Goal: Task Accomplishment & Management: Manage account settings

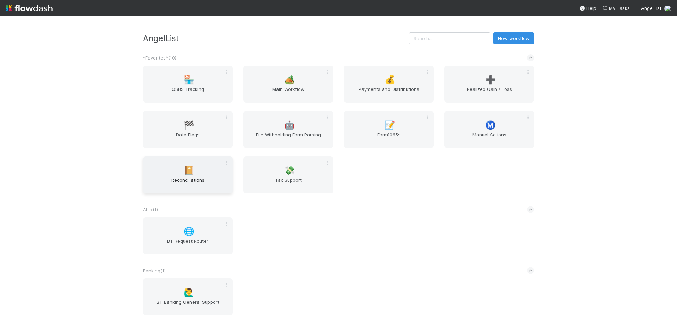
click at [160, 177] on span "Reconciliations" at bounding box center [188, 184] width 84 height 14
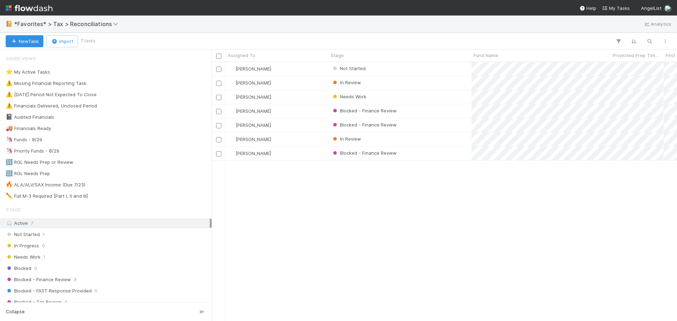
scroll to position [254, 460]
click at [447, 71] on div "Not Started" at bounding box center [399, 69] width 143 height 14
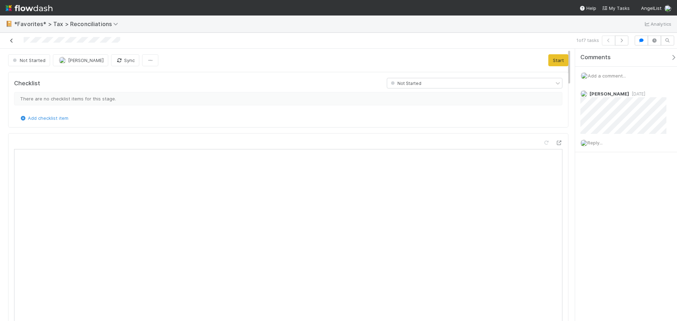
click at [12, 38] on icon at bounding box center [11, 40] width 7 height 5
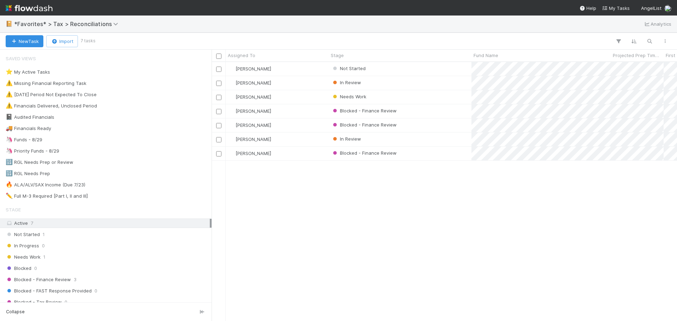
scroll to position [254, 460]
click at [299, 227] on div "Blake Hall Not Started 2 1 2 33 5/21/25, 11:17:56 AM 8/19/25, 12:00:04 PM 9 0 M…" at bounding box center [443, 191] width 465 height 259
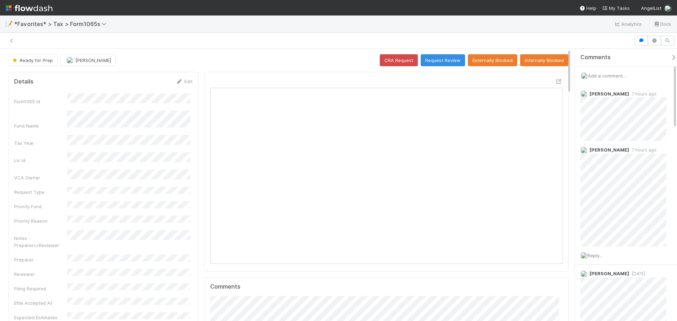
scroll to position [138, 343]
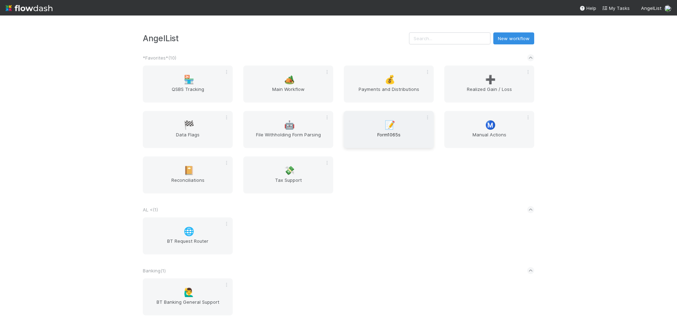
click at [386, 123] on span "📝" at bounding box center [390, 125] width 11 height 9
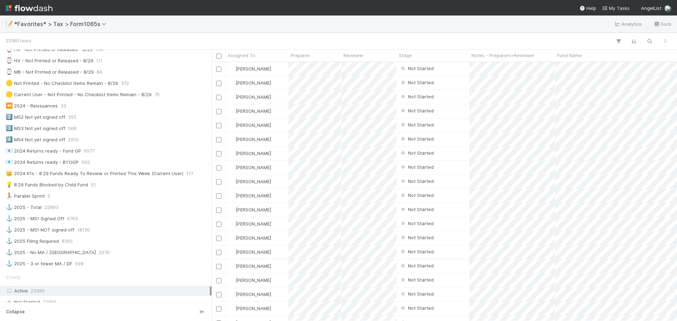
scroll to position [141, 0]
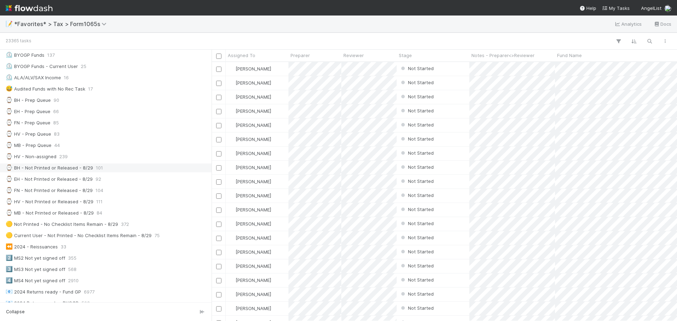
click at [134, 167] on div "⌚ BH - Not Printed or Released - 8/29 101" at bounding box center [108, 168] width 204 height 9
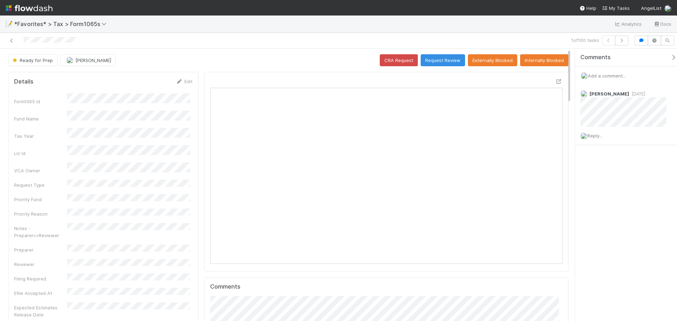
scroll to position [138, 343]
click at [626, 38] on button "button" at bounding box center [621, 41] width 13 height 10
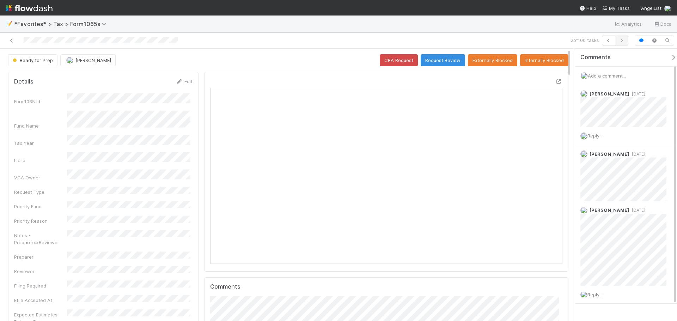
scroll to position [138, 171]
click at [609, 39] on icon "button" at bounding box center [608, 40] width 7 height 4
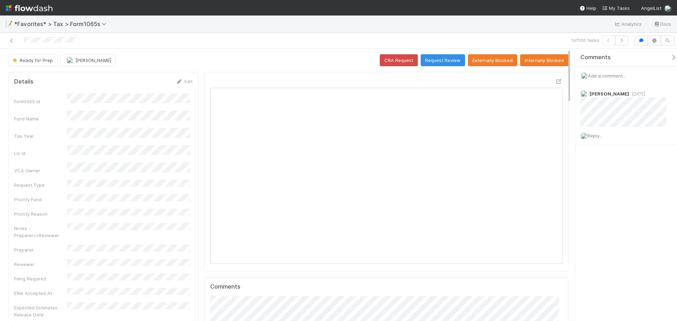
scroll to position [138, 171]
click at [626, 43] on button "button" at bounding box center [621, 41] width 13 height 10
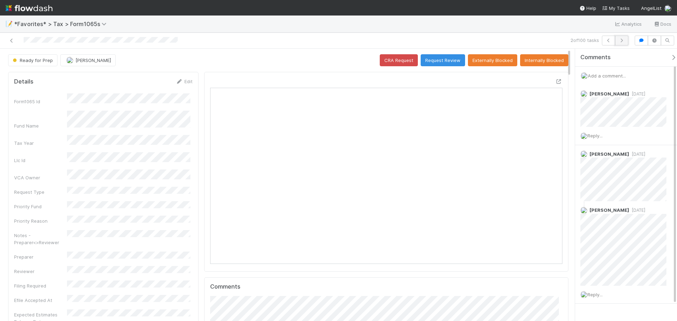
click at [622, 40] on icon "button" at bounding box center [621, 40] width 7 height 4
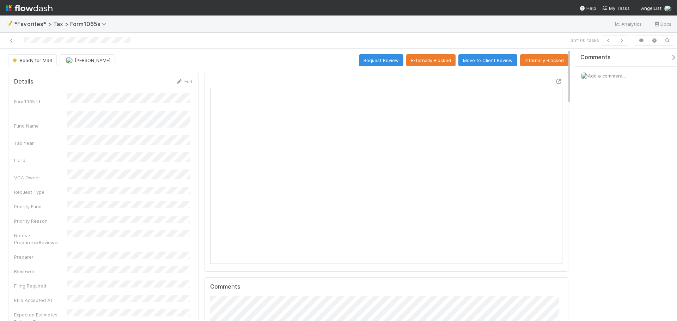
scroll to position [138, 343]
click at [622, 39] on icon "button" at bounding box center [621, 40] width 7 height 4
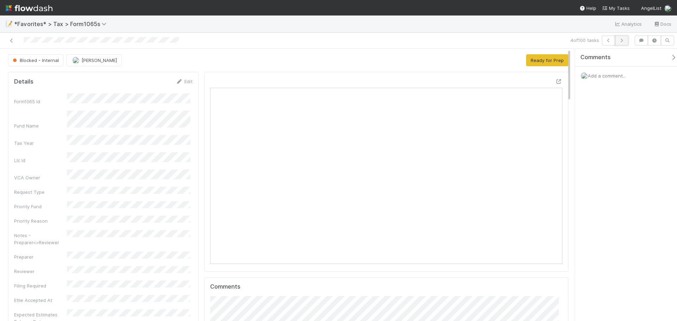
click at [621, 42] on icon "button" at bounding box center [621, 40] width 7 height 4
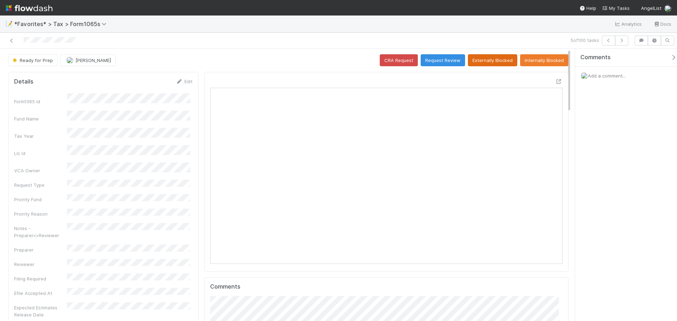
scroll to position [138, 343]
click at [555, 84] on icon at bounding box center [558, 81] width 7 height 5
click at [620, 43] on button "button" at bounding box center [621, 41] width 13 height 10
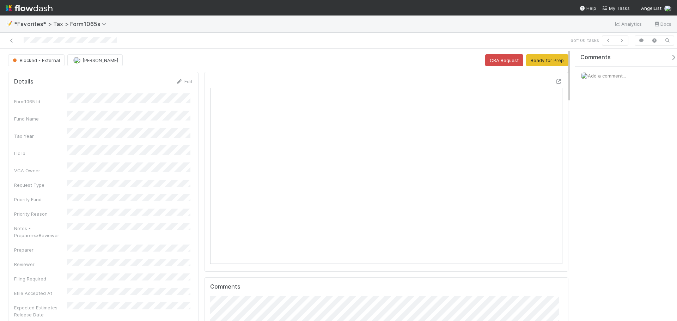
scroll to position [138, 343]
click at [618, 41] on button "button" at bounding box center [621, 41] width 13 height 10
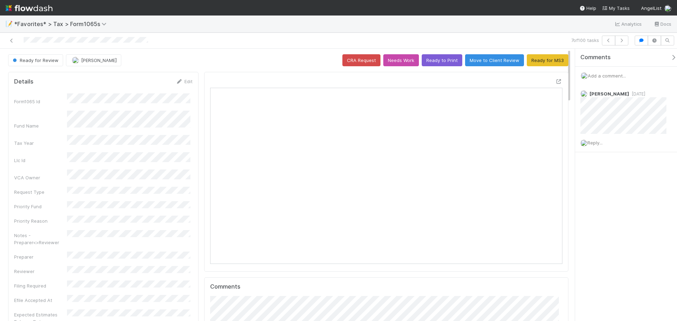
scroll to position [138, 343]
drag, startPoint x: 153, startPoint y: 41, endPoint x: 13, endPoint y: 41, distance: 140.6
click at [13, 41] on div at bounding box center [160, 41] width 315 height 10
drag, startPoint x: 154, startPoint y: 39, endPoint x: 4, endPoint y: 38, distance: 149.8
click at [4, 38] on div at bounding box center [160, 41] width 315 height 10
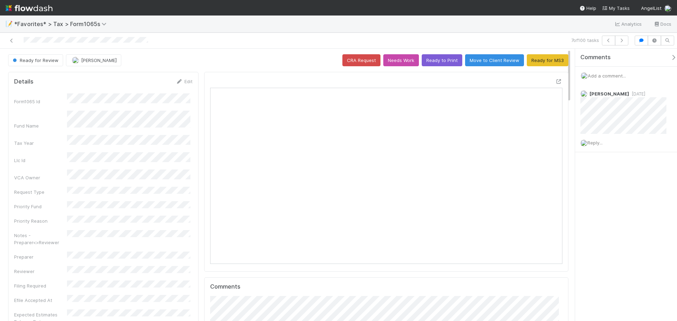
click at [100, 31] on div "📝 *Favorites* > Tax > Form1065s Analytics Docs" at bounding box center [338, 24] width 677 height 17
click at [555, 79] on icon at bounding box center [558, 81] width 7 height 5
click at [620, 43] on button "button" at bounding box center [621, 41] width 13 height 10
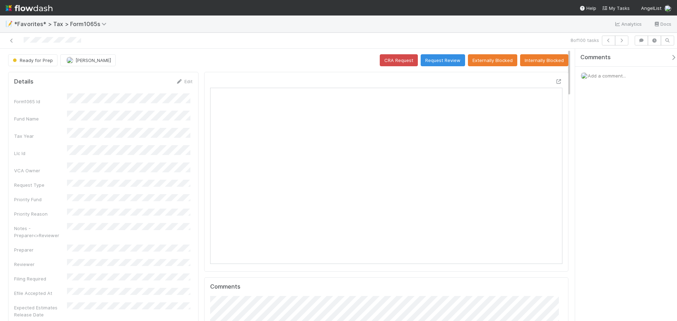
scroll to position [138, 343]
click at [620, 36] on button "button" at bounding box center [621, 41] width 13 height 10
click at [555, 82] on icon at bounding box center [558, 81] width 7 height 5
click at [621, 38] on icon "button" at bounding box center [621, 40] width 7 height 4
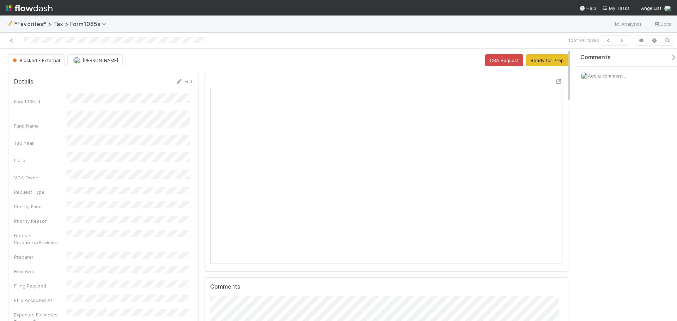
scroll to position [138, 343]
click at [621, 39] on icon "button" at bounding box center [621, 40] width 7 height 4
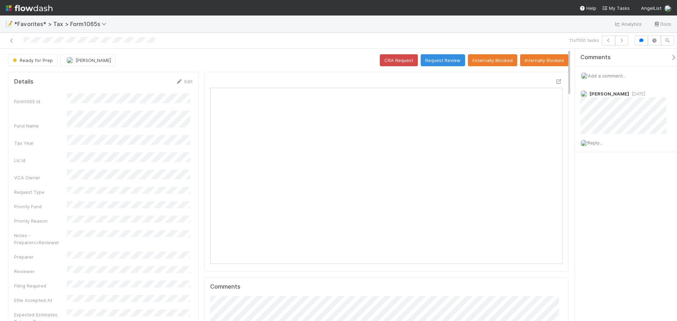
scroll to position [138, 343]
drag, startPoint x: 89, startPoint y: 34, endPoint x: 17, endPoint y: 43, distance: 73.2
click at [17, 43] on div at bounding box center [160, 41] width 315 height 10
click at [621, 43] on button "button" at bounding box center [621, 41] width 13 height 10
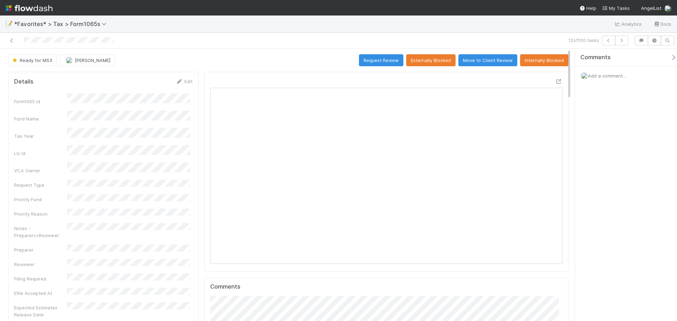
scroll to position [138, 171]
drag, startPoint x: 116, startPoint y: 41, endPoint x: 23, endPoint y: 41, distance: 92.7
click at [23, 41] on div at bounding box center [160, 41] width 315 height 10
click at [620, 40] on icon "button" at bounding box center [621, 40] width 7 height 4
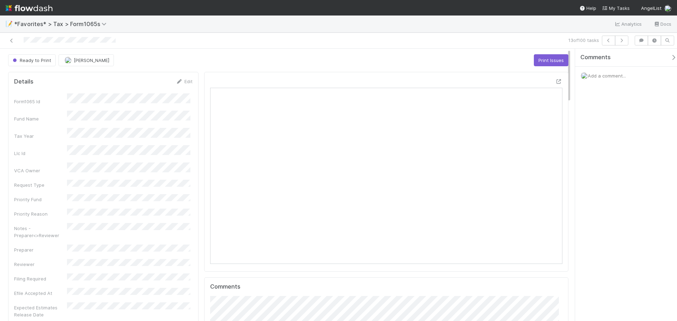
scroll to position [138, 171]
drag, startPoint x: 117, startPoint y: 39, endPoint x: 2, endPoint y: 41, distance: 114.6
click at [2, 41] on div "13 of 100 tasks" at bounding box center [338, 41] width 677 height 16
click at [619, 44] on button "button" at bounding box center [621, 41] width 13 height 10
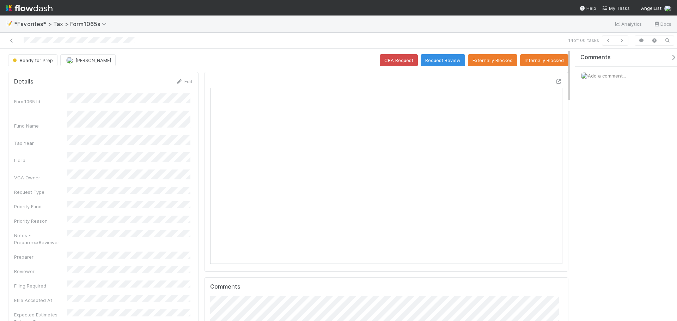
scroll to position [138, 343]
click at [624, 43] on button "button" at bounding box center [621, 41] width 13 height 10
click at [622, 38] on button "button" at bounding box center [621, 41] width 13 height 10
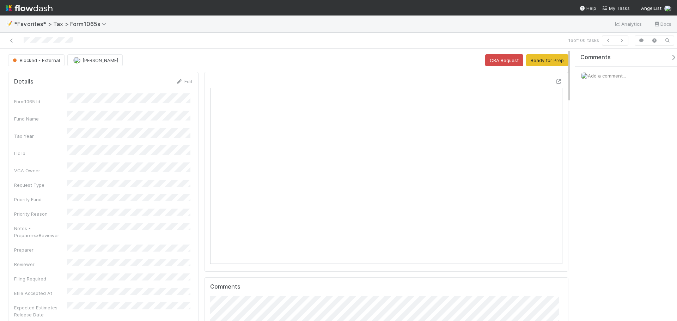
scroll to position [138, 171]
drag, startPoint x: 81, startPoint y: 42, endPoint x: 19, endPoint y: 39, distance: 62.5
click at [19, 39] on div at bounding box center [160, 41] width 315 height 10
click at [625, 42] on icon "button" at bounding box center [621, 40] width 7 height 4
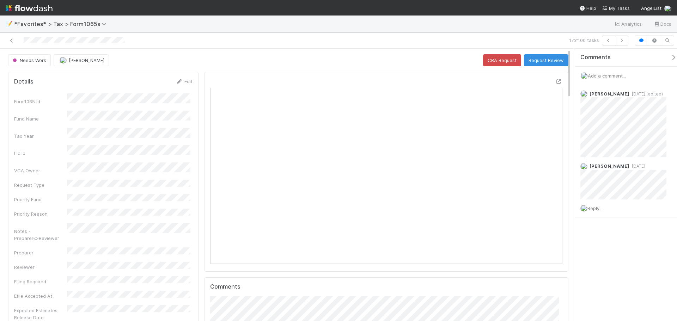
scroll to position [138, 171]
drag, startPoint x: 135, startPoint y: 37, endPoint x: 23, endPoint y: 42, distance: 112.9
click at [23, 42] on div at bounding box center [160, 41] width 315 height 10
click at [623, 39] on icon "button" at bounding box center [621, 40] width 7 height 4
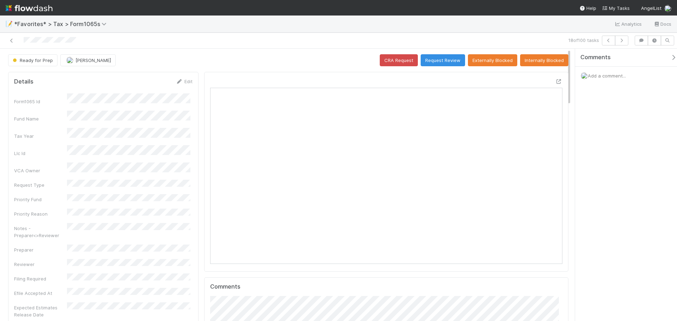
scroll to position [138, 171]
click at [619, 40] on icon "button" at bounding box center [621, 40] width 7 height 4
drag, startPoint x: 127, startPoint y: 40, endPoint x: 17, endPoint y: 37, distance: 109.7
click at [17, 37] on div at bounding box center [160, 41] width 315 height 10
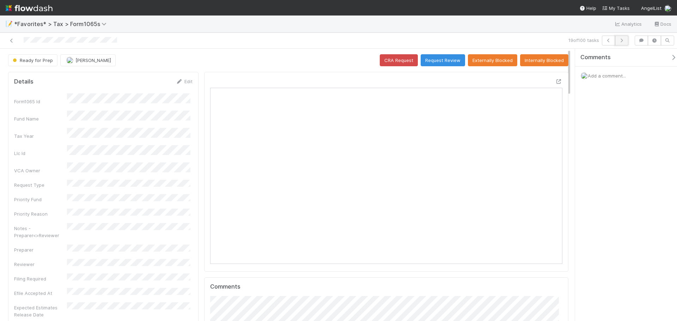
click at [622, 37] on button "button" at bounding box center [621, 41] width 13 height 10
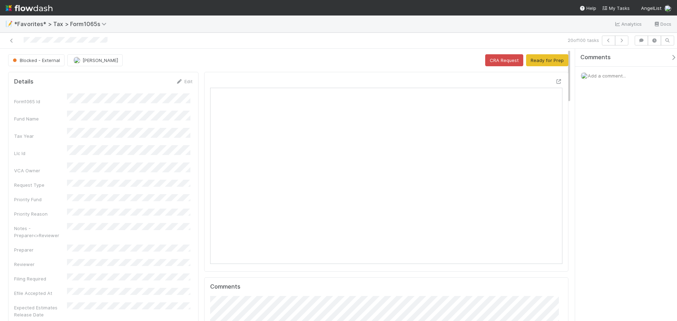
scroll to position [138, 343]
drag, startPoint x: 113, startPoint y: 38, endPoint x: 21, endPoint y: 35, distance: 92.0
click at [21, 35] on div "20 of 100 tasks" at bounding box center [338, 41] width 677 height 16
click at [622, 41] on icon "button" at bounding box center [621, 40] width 7 height 4
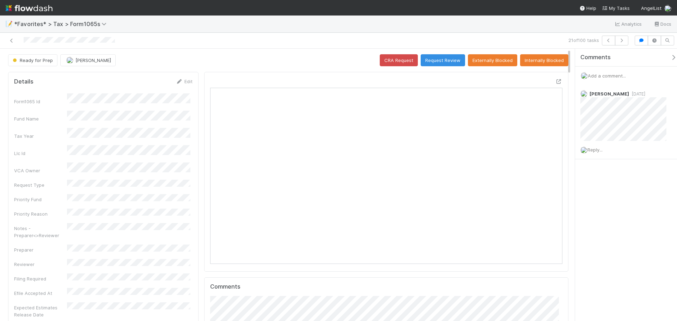
scroll to position [138, 343]
drag, startPoint x: 117, startPoint y: 39, endPoint x: 21, endPoint y: 42, distance: 96.3
click at [21, 42] on div at bounding box center [160, 41] width 315 height 10
click at [623, 42] on icon "button" at bounding box center [621, 40] width 7 height 4
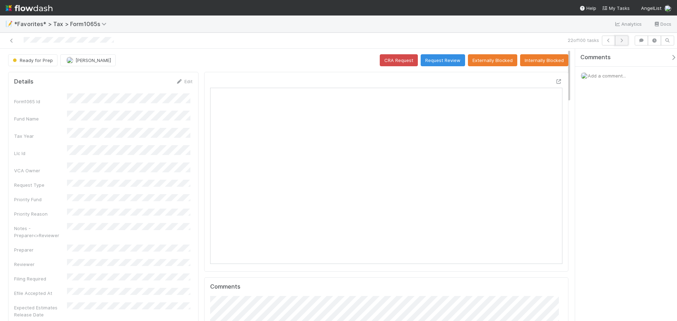
click at [619, 42] on icon "button" at bounding box center [621, 40] width 7 height 4
click at [625, 40] on button "button" at bounding box center [621, 41] width 13 height 10
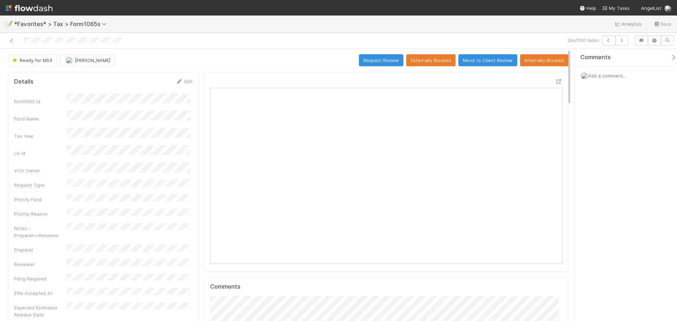
scroll to position [138, 171]
drag, startPoint x: 131, startPoint y: 42, endPoint x: 20, endPoint y: 40, distance: 111.4
click at [20, 40] on div at bounding box center [160, 41] width 315 height 10
click at [622, 40] on icon "button" at bounding box center [621, 40] width 7 height 4
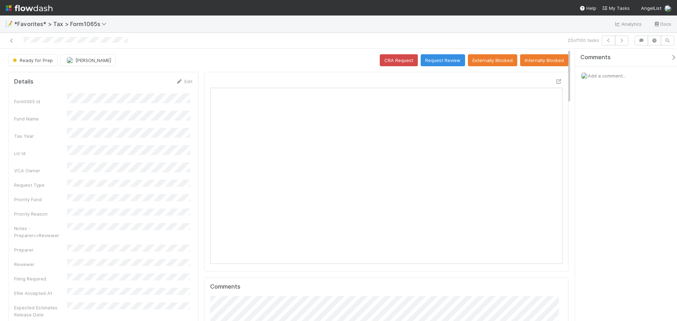
scroll to position [138, 343]
click at [43, 46] on div "25 of 100 tasks" at bounding box center [338, 41] width 677 height 16
drag, startPoint x: 149, startPoint y: 40, endPoint x: 14, endPoint y: 47, distance: 135.1
click at [14, 47] on div "25 of 100 tasks" at bounding box center [338, 41] width 677 height 16
click at [627, 39] on button "button" at bounding box center [621, 41] width 13 height 10
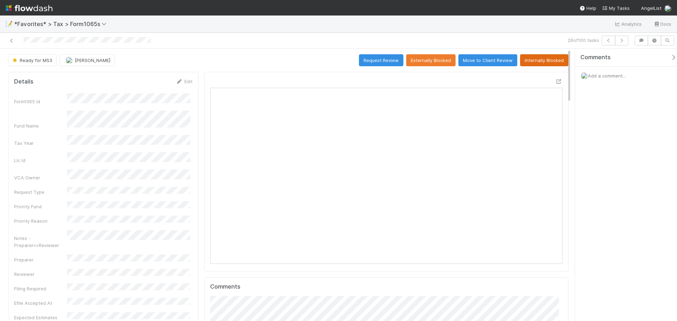
scroll to position [138, 171]
drag, startPoint x: 165, startPoint y: 39, endPoint x: 6, endPoint y: 38, distance: 159.0
click at [6, 38] on div at bounding box center [160, 41] width 315 height 10
click at [621, 40] on icon "button" at bounding box center [621, 40] width 7 height 4
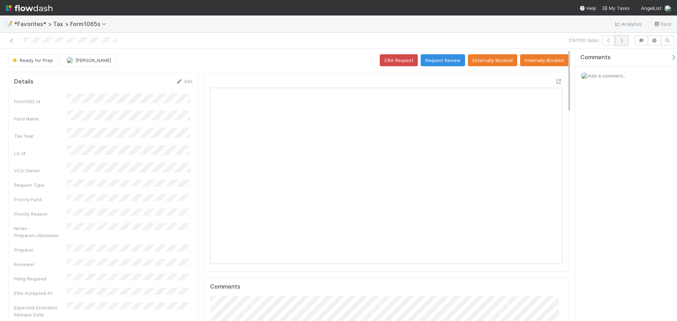
click at [621, 37] on button "button" at bounding box center [621, 41] width 13 height 10
click at [622, 41] on icon "button" at bounding box center [621, 40] width 7 height 4
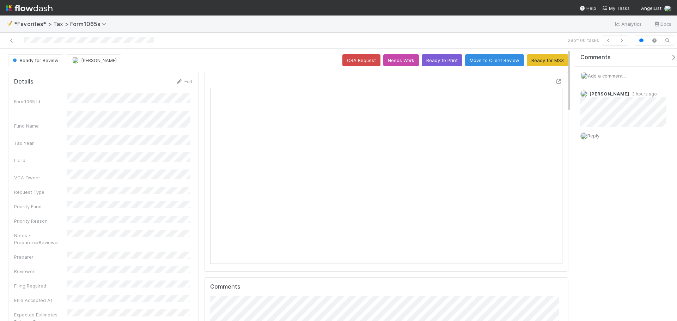
scroll to position [138, 171]
click at [621, 39] on icon "button" at bounding box center [621, 40] width 7 height 4
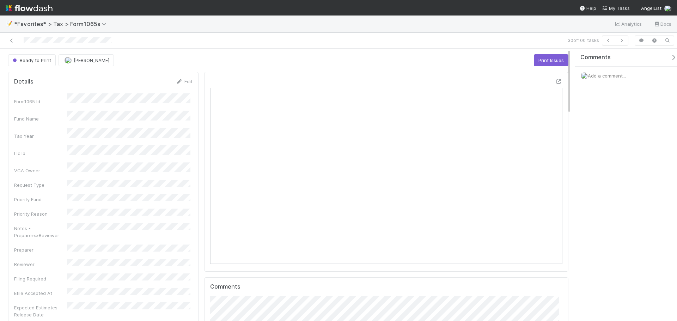
scroll to position [138, 343]
click at [623, 41] on icon "button" at bounding box center [621, 40] width 7 height 4
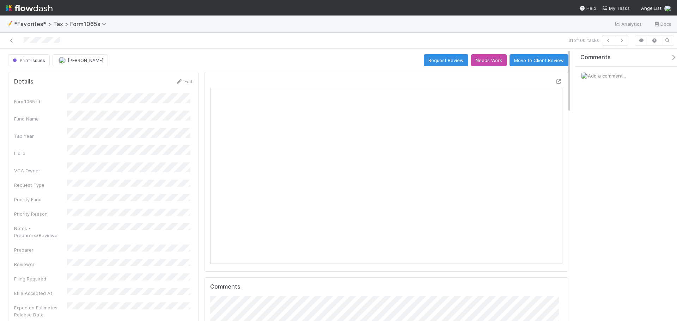
scroll to position [138, 171]
click at [623, 43] on button "button" at bounding box center [621, 41] width 13 height 10
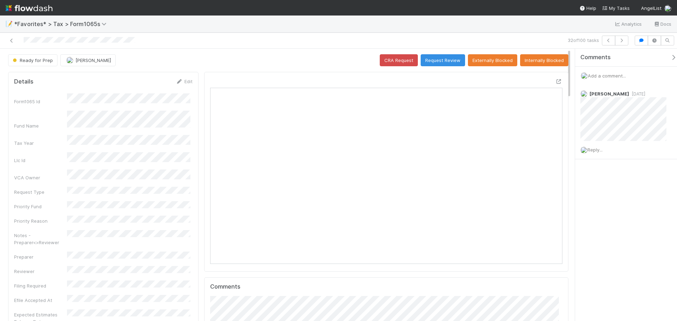
scroll to position [138, 171]
drag, startPoint x: 82, startPoint y: 45, endPoint x: 17, endPoint y: 43, distance: 64.9
click at [17, 43] on div at bounding box center [160, 41] width 315 height 10
click at [619, 42] on icon "button" at bounding box center [621, 40] width 7 height 4
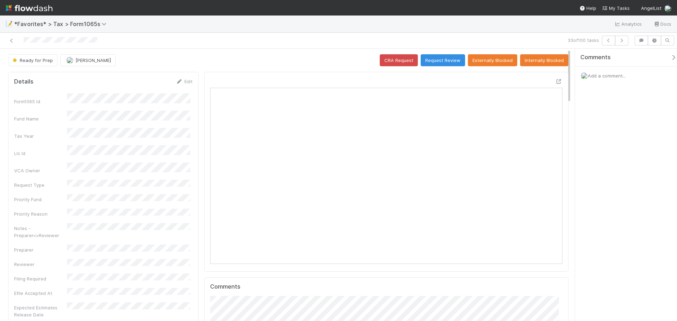
drag, startPoint x: 105, startPoint y: 42, endPoint x: 23, endPoint y: 43, distance: 82.1
click at [23, 43] on div at bounding box center [160, 41] width 315 height 10
click at [622, 43] on button "button" at bounding box center [621, 41] width 13 height 10
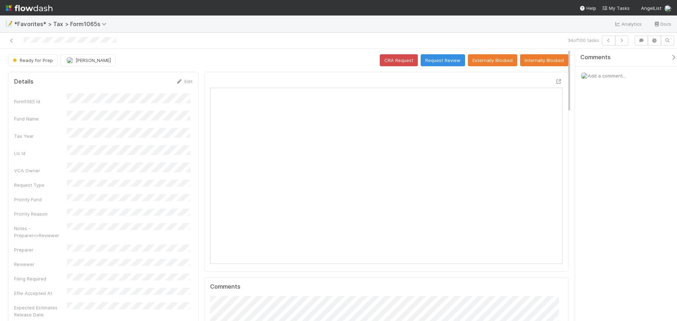
drag, startPoint x: 123, startPoint y: 40, endPoint x: 20, endPoint y: 40, distance: 102.9
click at [20, 40] on div at bounding box center [160, 41] width 315 height 10
click at [624, 42] on icon "button" at bounding box center [621, 40] width 7 height 4
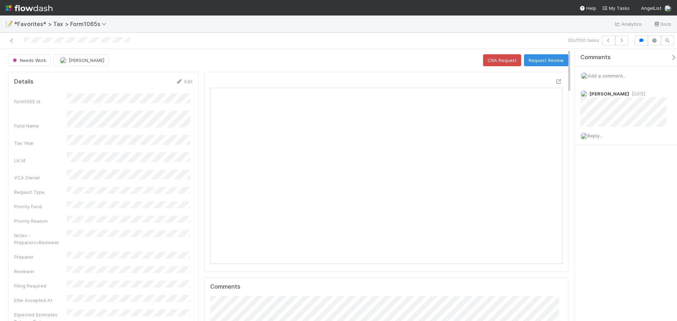
scroll to position [138, 171]
drag, startPoint x: 131, startPoint y: 41, endPoint x: 20, endPoint y: 41, distance: 110.7
click at [20, 41] on div at bounding box center [160, 41] width 315 height 10
click at [622, 41] on icon "button" at bounding box center [621, 40] width 7 height 4
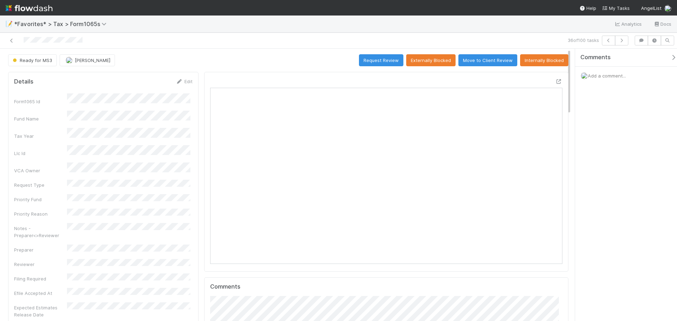
scroll to position [138, 343]
click at [21, 45] on div at bounding box center [160, 41] width 315 height 10
click at [621, 42] on icon "button" at bounding box center [621, 40] width 7 height 4
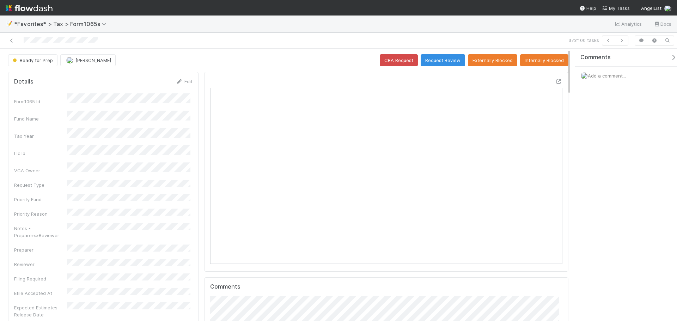
scroll to position [138, 343]
click at [617, 43] on button "button" at bounding box center [621, 41] width 13 height 10
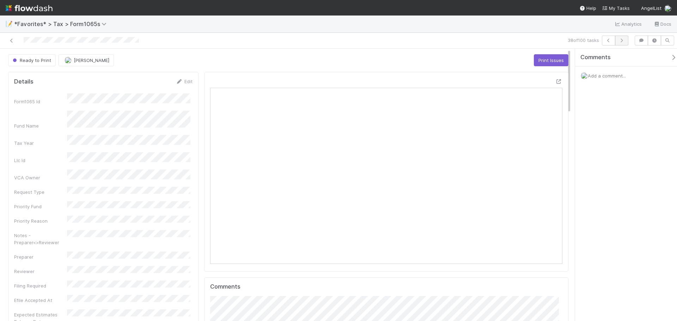
scroll to position [138, 343]
click at [625, 38] on button "button" at bounding box center [621, 41] width 13 height 10
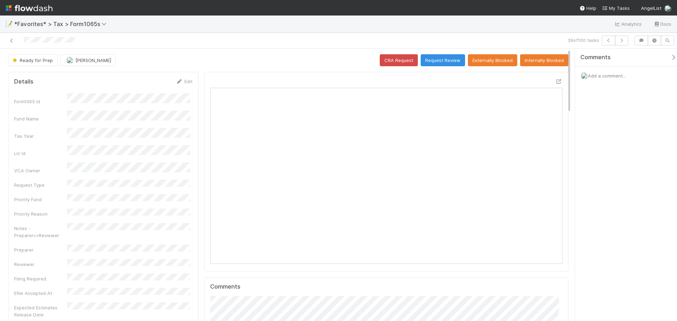
scroll to position [138, 343]
click at [619, 40] on icon "button" at bounding box center [621, 40] width 7 height 4
drag, startPoint x: 136, startPoint y: 42, endPoint x: 17, endPoint y: 41, distance: 119.1
click at [17, 41] on div at bounding box center [160, 41] width 315 height 10
click at [620, 41] on icon "button" at bounding box center [621, 40] width 7 height 4
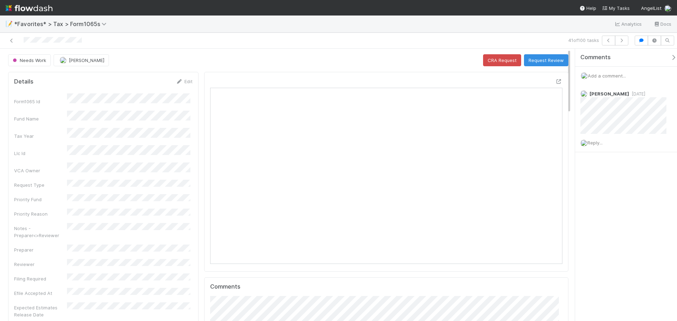
scroll to position [138, 343]
click at [622, 39] on icon "button" at bounding box center [621, 40] width 7 height 4
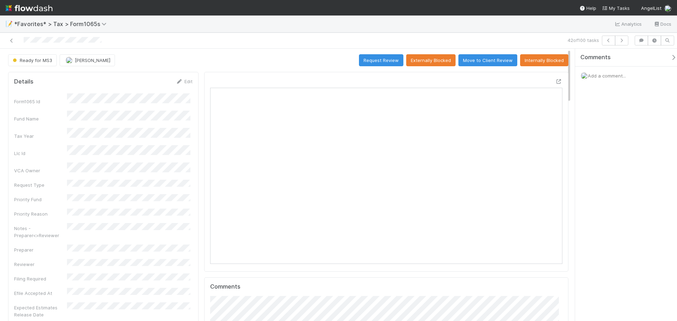
drag, startPoint x: 107, startPoint y: 39, endPoint x: 21, endPoint y: 43, distance: 86.4
click at [21, 43] on div at bounding box center [160, 41] width 315 height 10
click at [620, 42] on icon "button" at bounding box center [621, 40] width 7 height 4
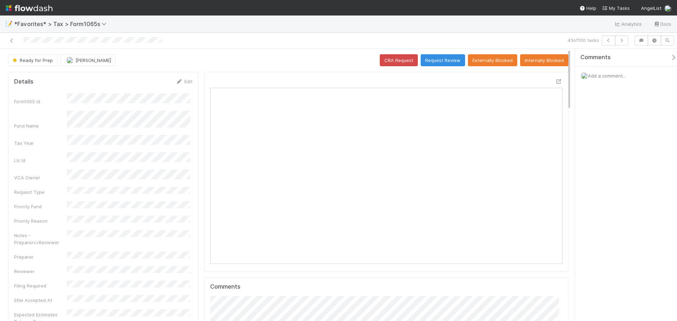
scroll to position [138, 171]
click at [620, 41] on icon "button" at bounding box center [621, 40] width 7 height 4
drag, startPoint x: 130, startPoint y: 39, endPoint x: 10, endPoint y: 39, distance: 120.5
click at [10, 39] on div at bounding box center [160, 41] width 315 height 10
click at [620, 39] on icon "button" at bounding box center [621, 40] width 7 height 4
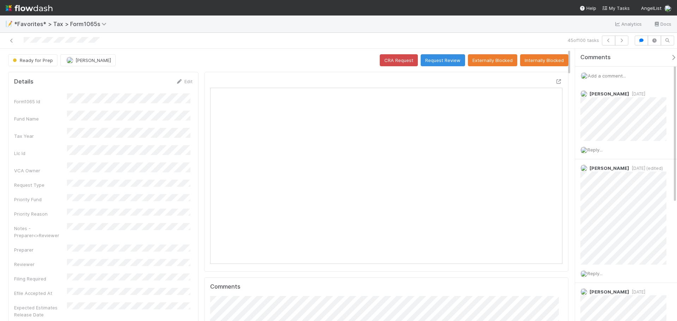
scroll to position [138, 171]
drag, startPoint x: 110, startPoint y: 38, endPoint x: 22, endPoint y: 38, distance: 87.4
click at [22, 38] on div at bounding box center [160, 41] width 315 height 10
click at [621, 40] on icon "button" at bounding box center [621, 40] width 7 height 4
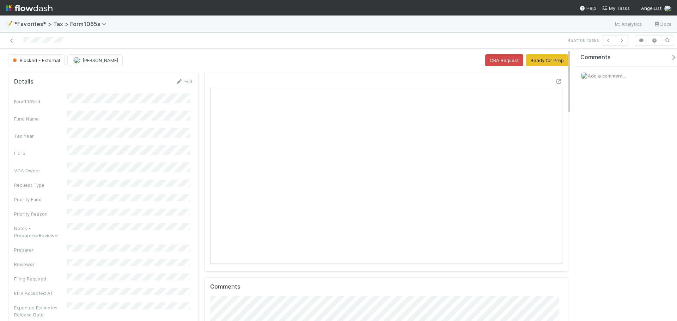
scroll to position [138, 343]
drag, startPoint x: 84, startPoint y: 42, endPoint x: 21, endPoint y: 42, distance: 62.4
click at [21, 42] on div at bounding box center [160, 41] width 315 height 10
click at [157, 44] on div at bounding box center [160, 41] width 315 height 10
click at [623, 46] on div "46 of 100 tasks" at bounding box center [338, 41] width 677 height 16
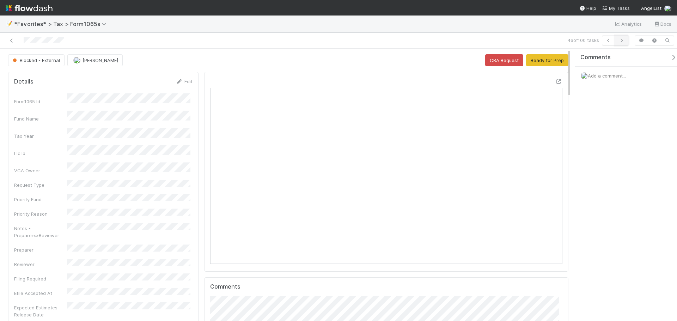
click at [621, 42] on icon "button" at bounding box center [621, 40] width 7 height 4
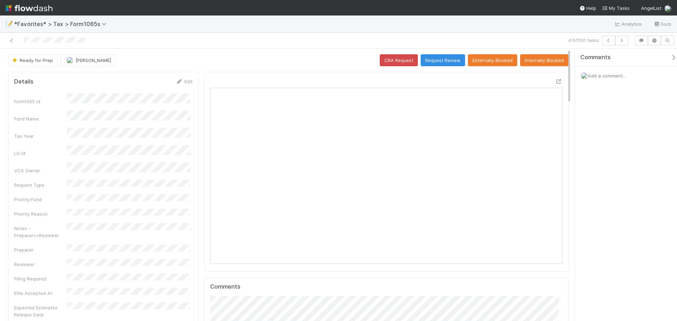
scroll to position [138, 343]
drag, startPoint x: 90, startPoint y: 42, endPoint x: 23, endPoint y: 41, distance: 67.0
click at [23, 41] on div at bounding box center [160, 41] width 315 height 10
click at [620, 43] on button "button" at bounding box center [621, 41] width 13 height 10
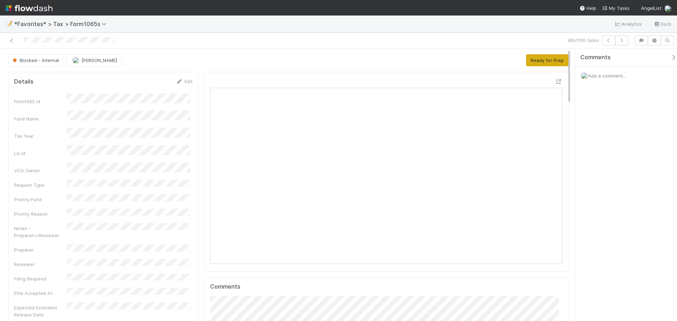
scroll to position [138, 343]
click at [619, 43] on button "button" at bounding box center [621, 41] width 13 height 10
click at [616, 44] on button "button" at bounding box center [621, 41] width 13 height 10
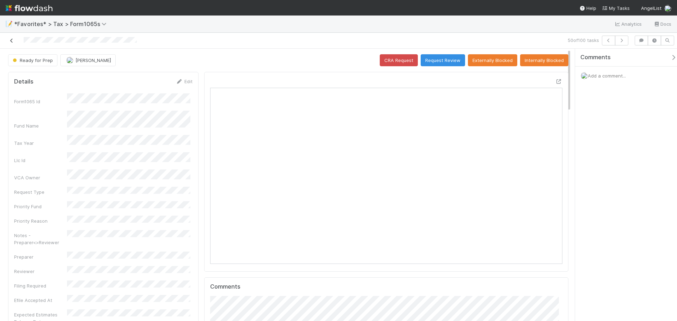
drag, startPoint x: 141, startPoint y: 38, endPoint x: 12, endPoint y: 40, distance: 129.0
click at [12, 40] on div at bounding box center [160, 41] width 315 height 10
